Goal: Transaction & Acquisition: Book appointment/travel/reservation

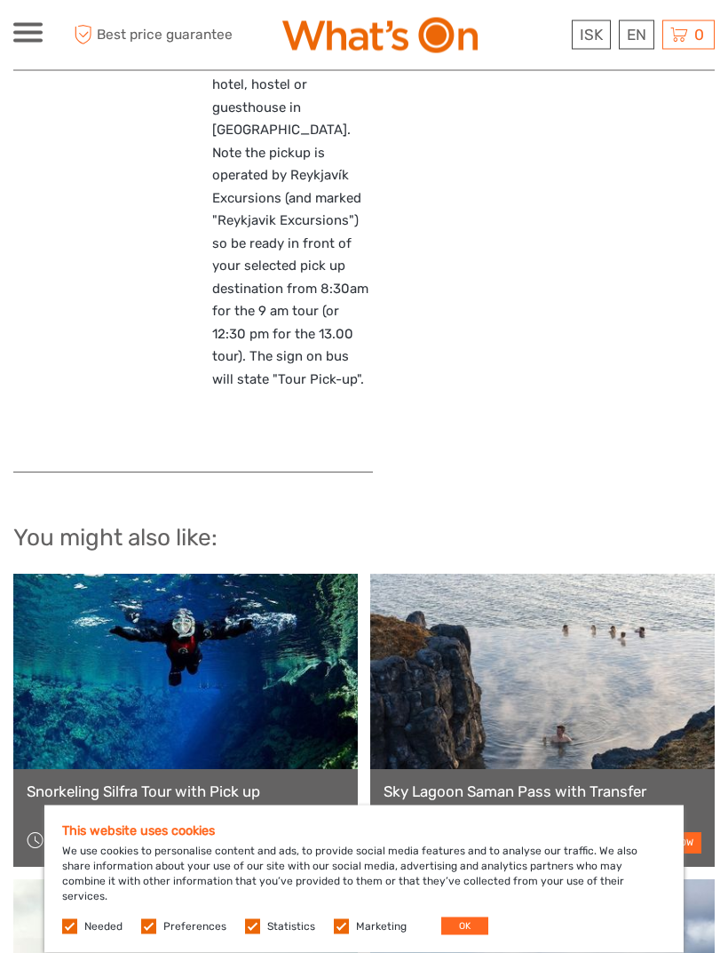
scroll to position [1854, 0]
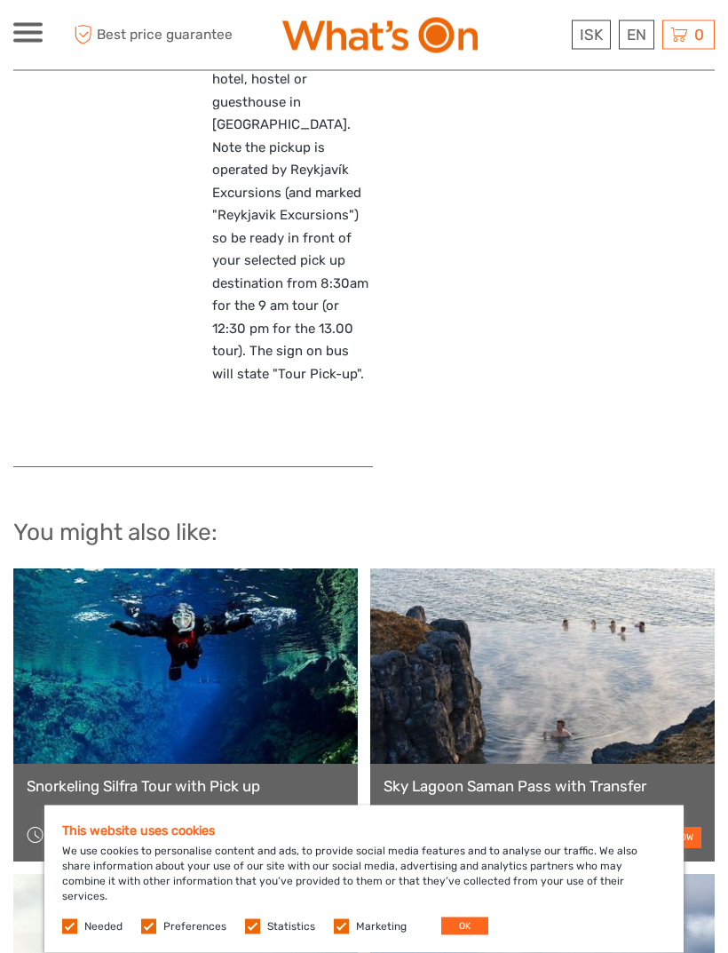
click at [459, 935] on button "OK" at bounding box center [464, 926] width 47 height 18
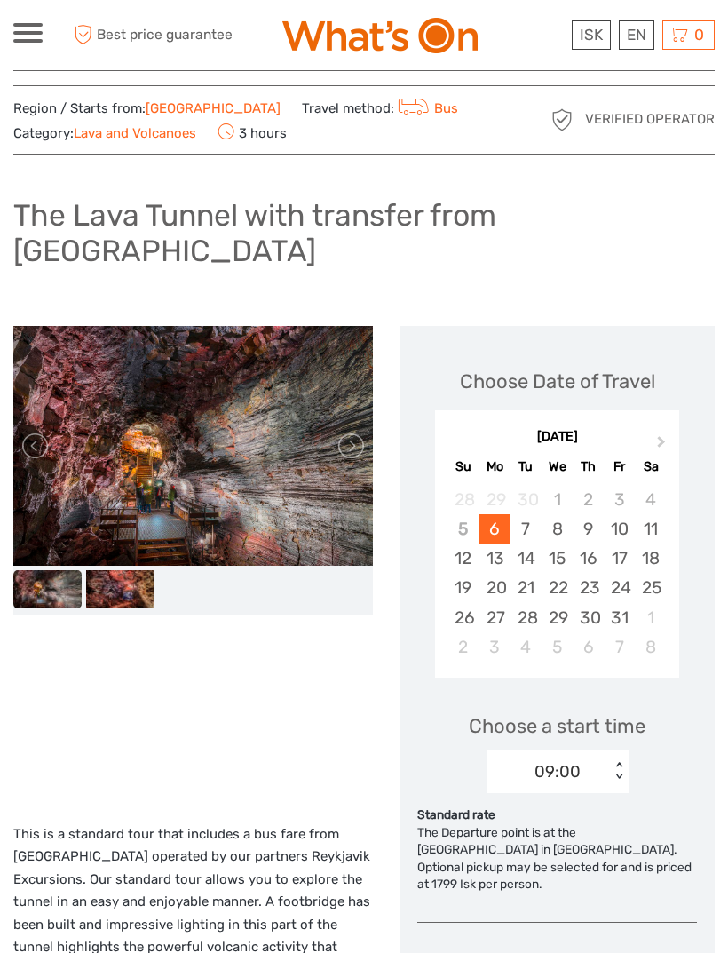
scroll to position [0, 0]
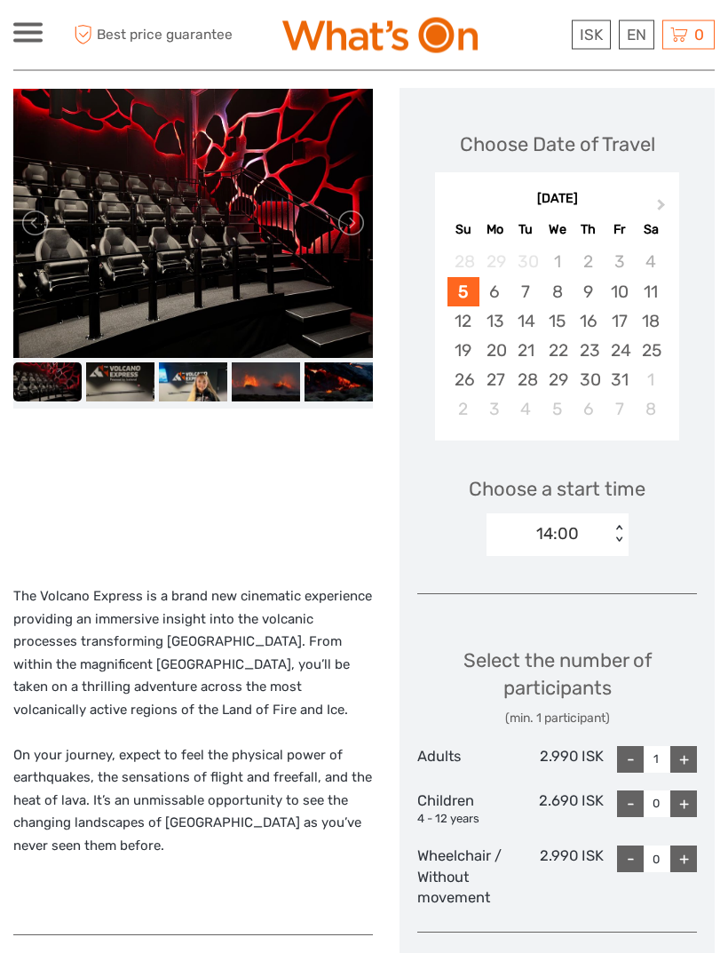
scroll to position [211, 0]
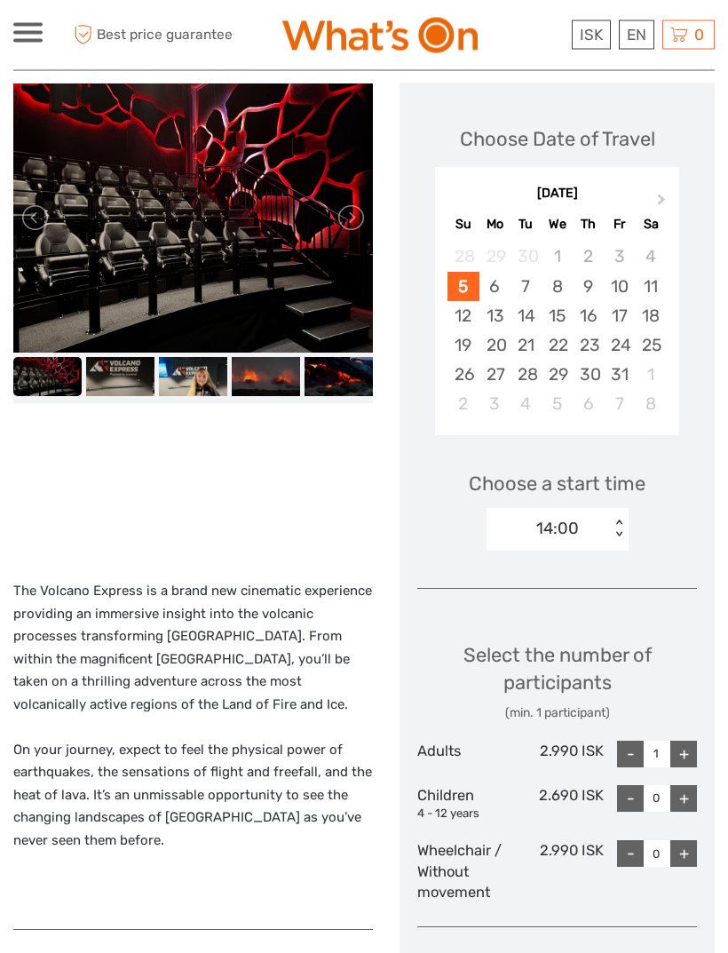
click at [620, 547] on div "Choose a start time 14:00 < >" at bounding box center [557, 504] width 280 height 114
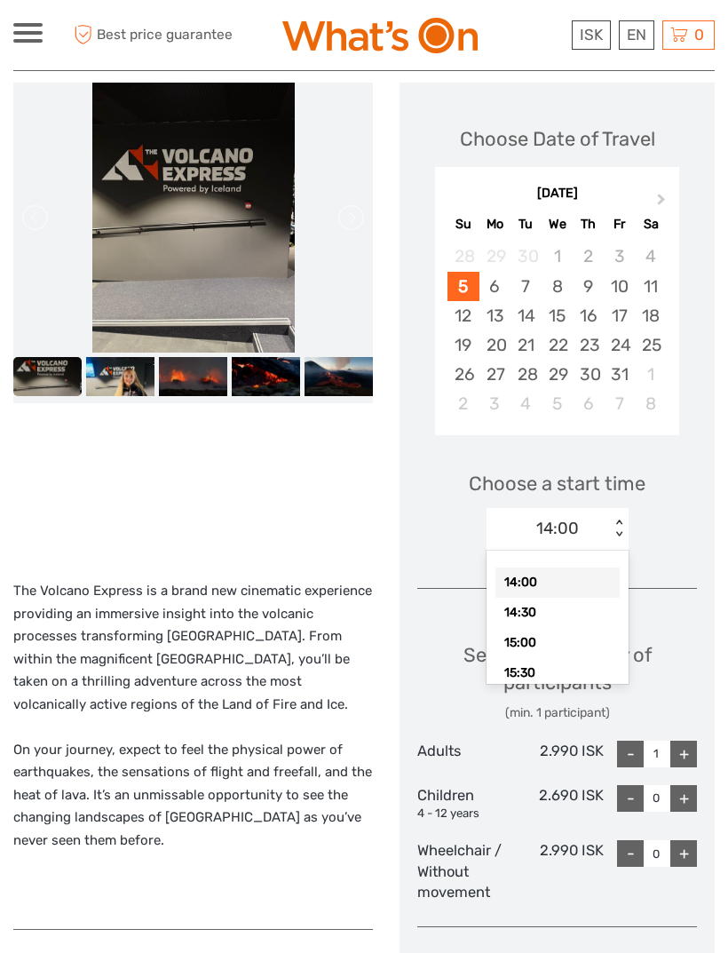
scroll to position [0, 0]
click at [681, 535] on div "Choose a start time option 14:00 selected, 1 of 12. 12 results available. Use U…" at bounding box center [557, 503] width 280 height 114
